Goal: Find specific page/section: Find specific page/section

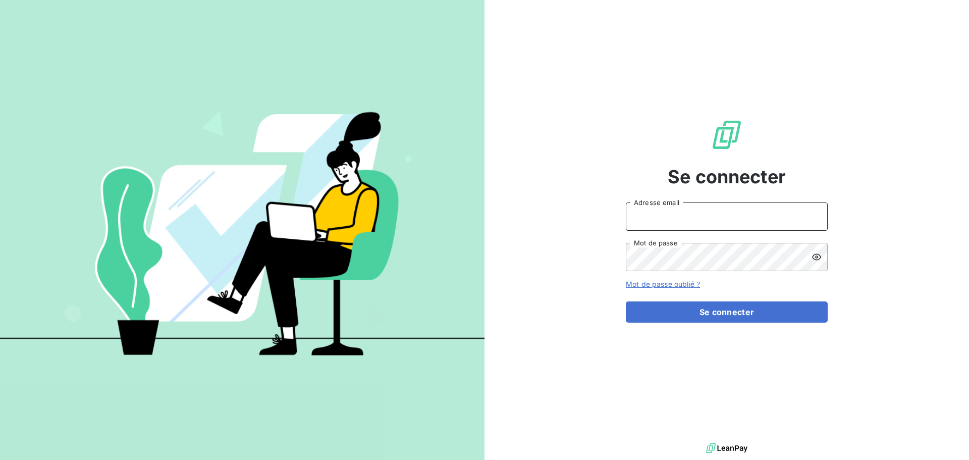
type input "[EMAIL_ADDRESS][DOMAIN_NAME]"
click at [682, 226] on input "[EMAIL_ADDRESS][DOMAIN_NAME]" at bounding box center [727, 216] width 202 height 28
click at [570, 306] on div "Se connecter [EMAIL_ADDRESS][DOMAIN_NAME] Adresse email Mot de passe Mot de pas…" at bounding box center [727, 220] width 485 height 441
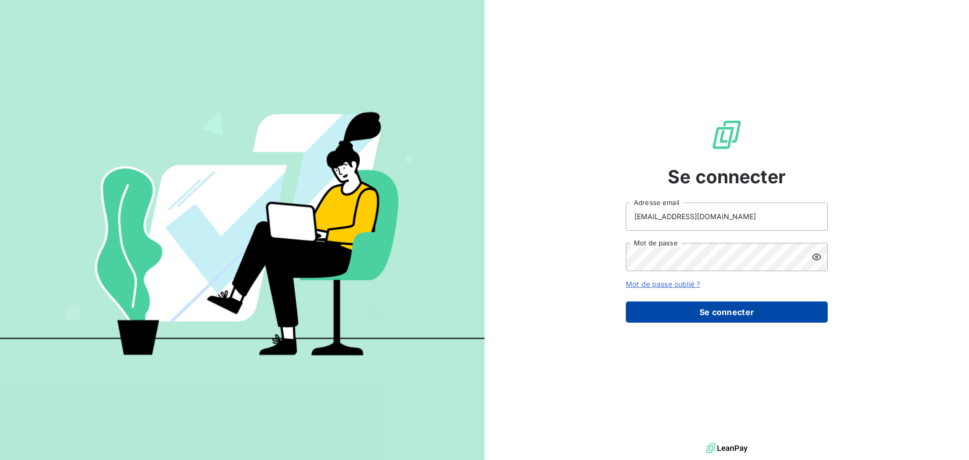
click at [664, 310] on button "Se connecter" at bounding box center [727, 311] width 202 height 21
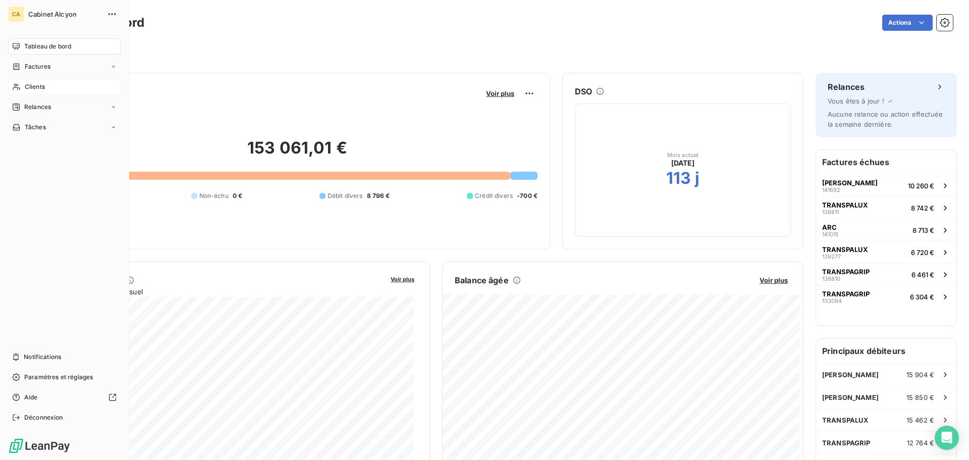
click at [20, 87] on icon at bounding box center [16, 87] width 9 height 8
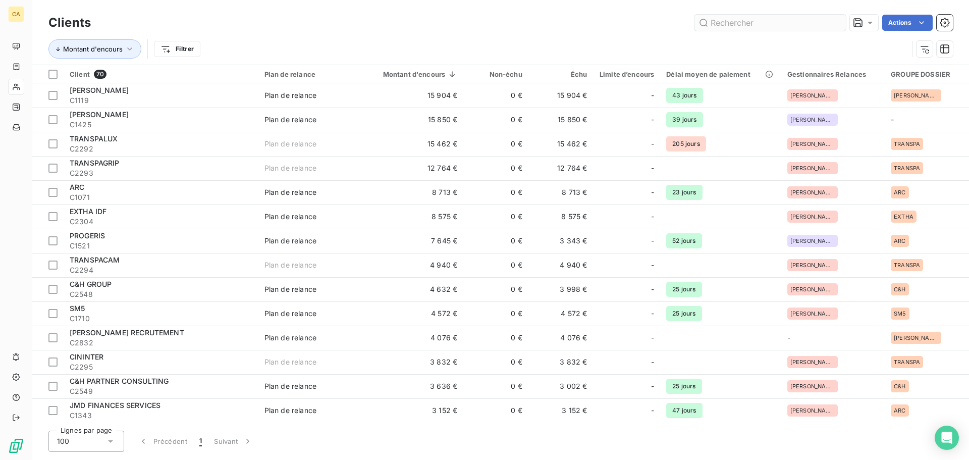
click at [748, 25] on input "text" at bounding box center [769, 23] width 151 height 16
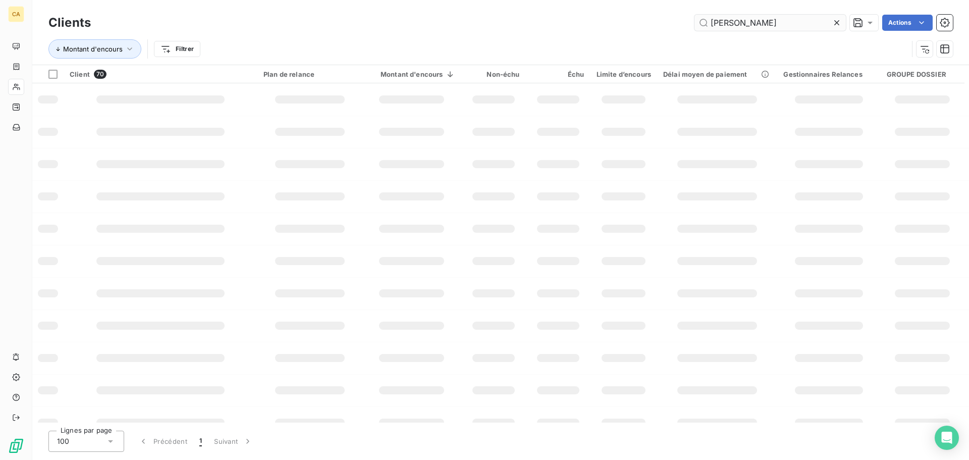
type input "[PERSON_NAME]"
